Goal: Find specific page/section: Find specific page/section

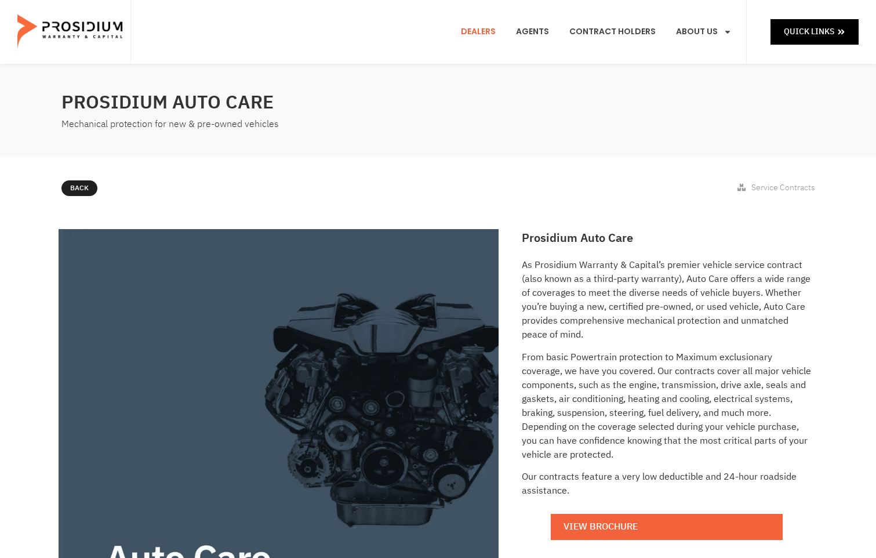
click at [494, 38] on link "Dealers" at bounding box center [478, 31] width 52 height 43
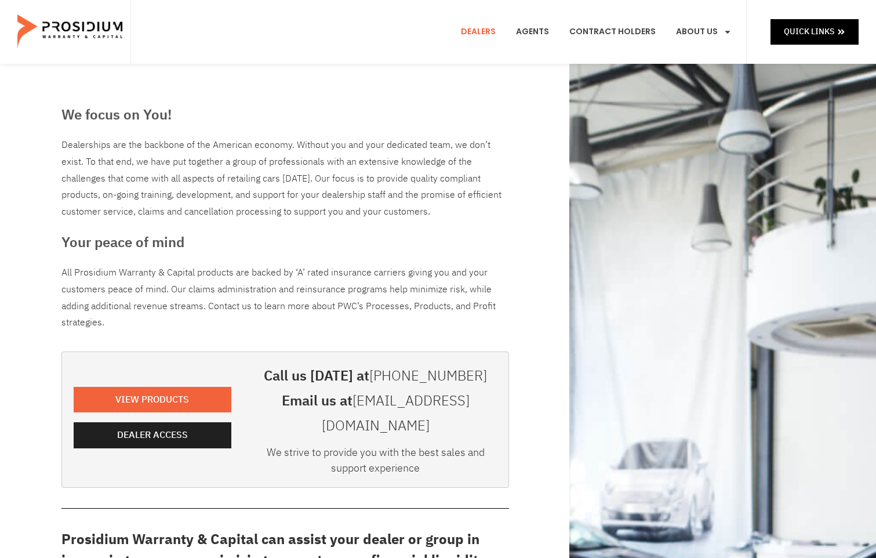
click at [122, 448] on div "View Products Dealer Access" at bounding box center [152, 420] width 169 height 124
click at [138, 432] on link "Dealer Access" at bounding box center [153, 435] width 158 height 26
click at [16, 339] on div "We focus on You! Dealerships are the backbone of the American economy. Without …" at bounding box center [438, 529] width 876 height 930
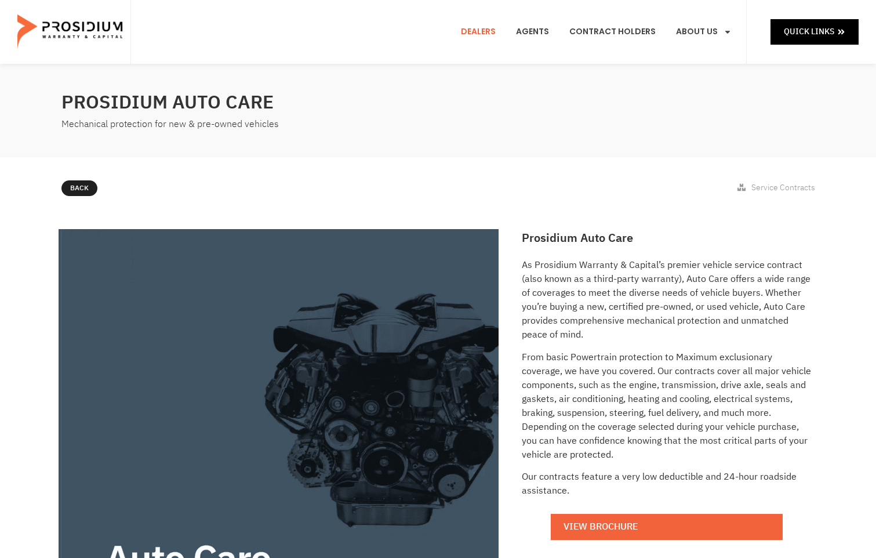
click at [486, 37] on link "Dealers" at bounding box center [478, 31] width 52 height 43
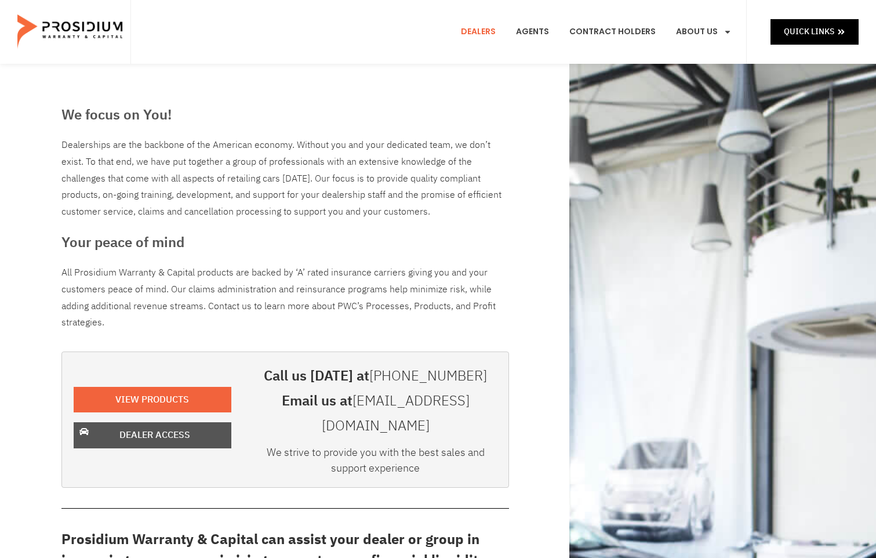
click at [219, 422] on link "Dealer Access" at bounding box center [153, 435] width 158 height 26
